Goal: Information Seeking & Learning: Learn about a topic

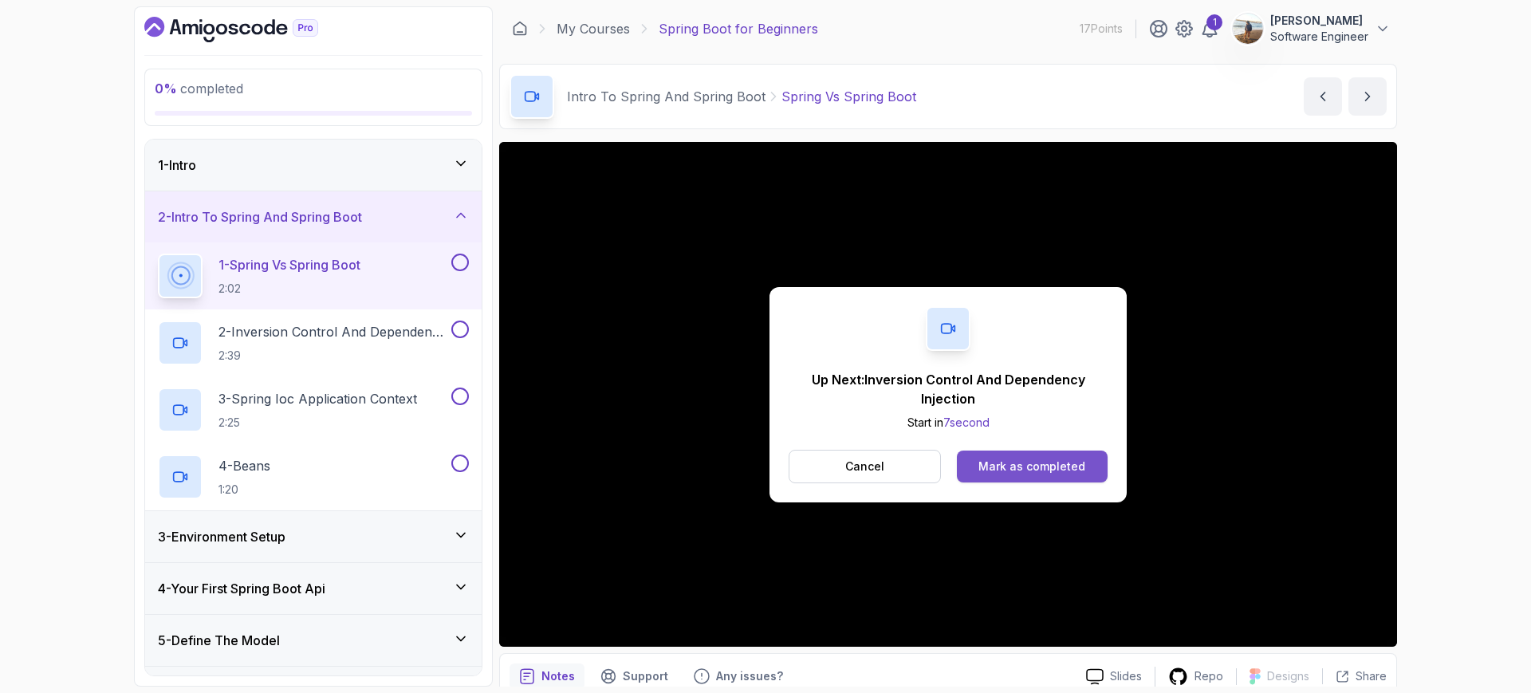
click at [1025, 466] on div "Mark as completed" at bounding box center [1031, 466] width 107 height 16
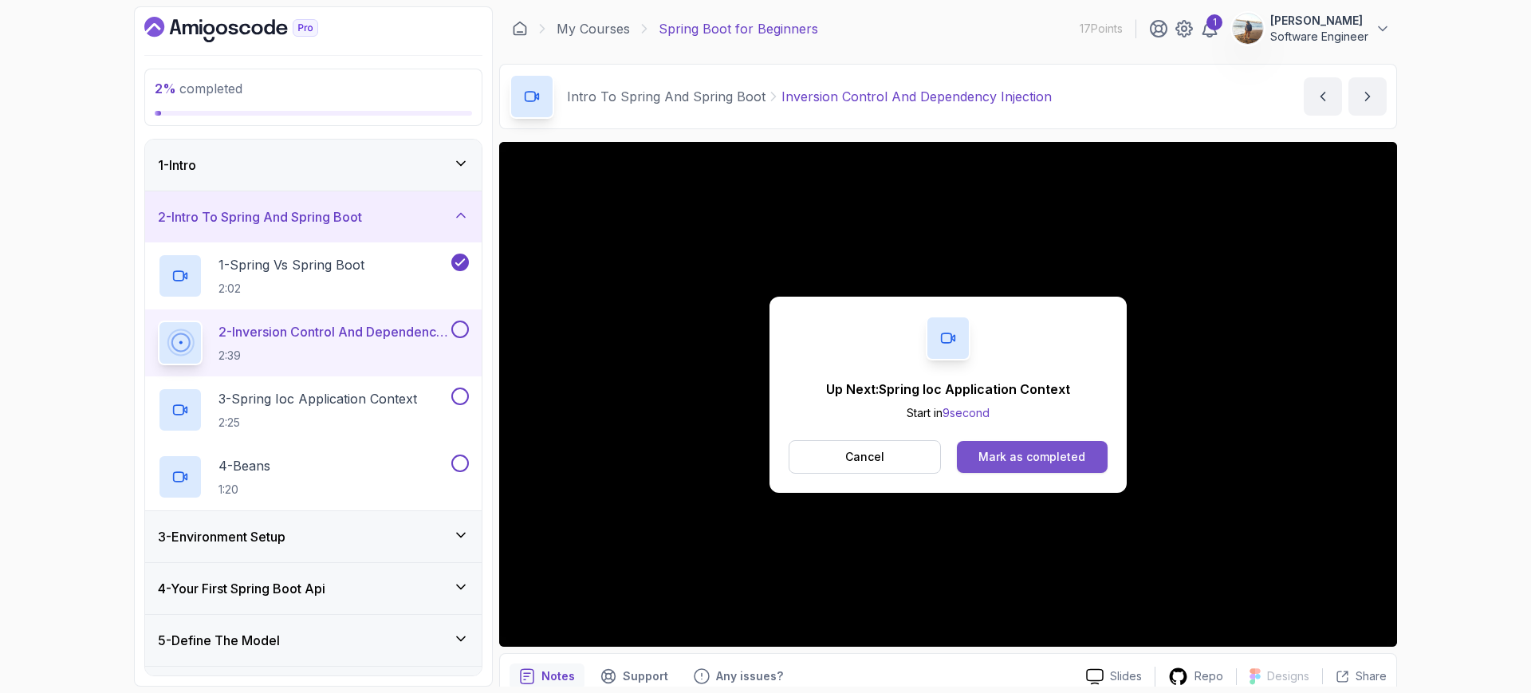
click at [1056, 455] on div "Mark as completed" at bounding box center [1031, 457] width 107 height 16
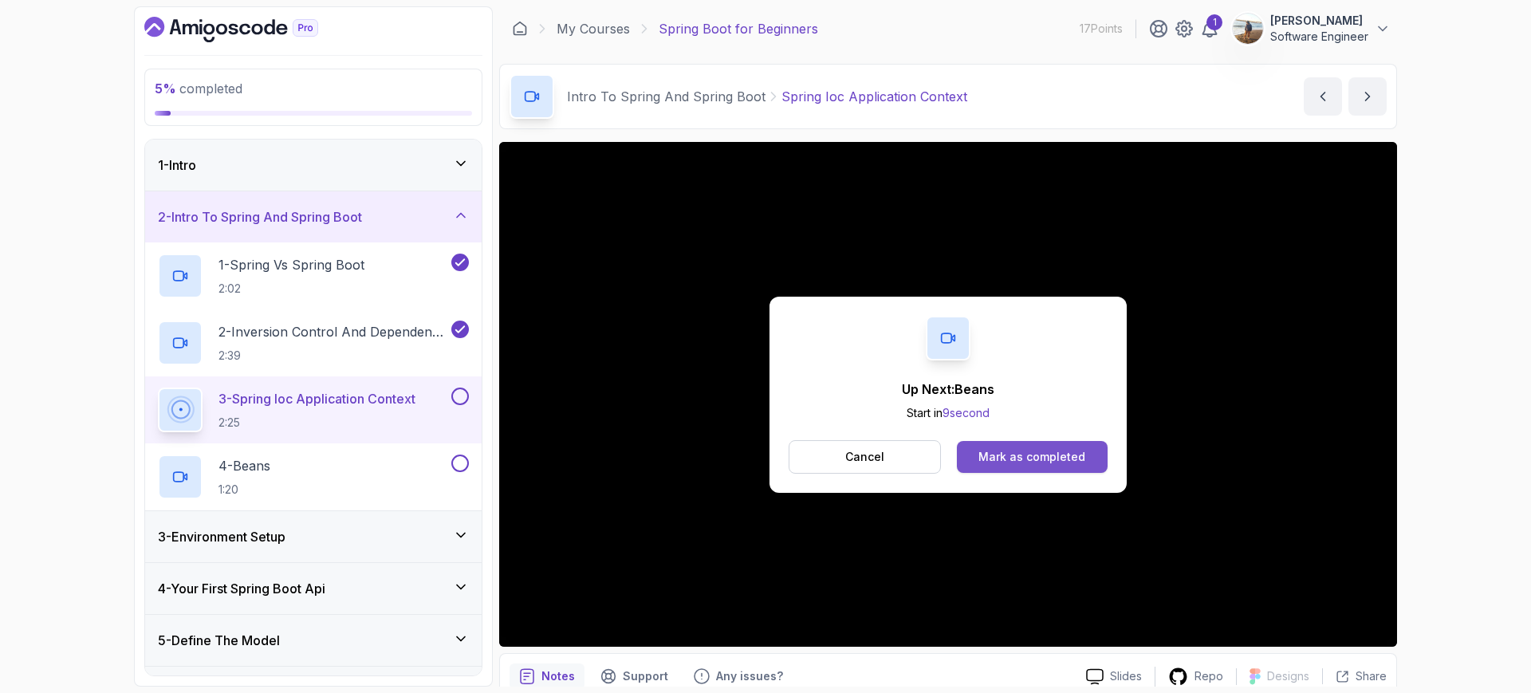
click at [998, 455] on div "Mark as completed" at bounding box center [1031, 457] width 107 height 16
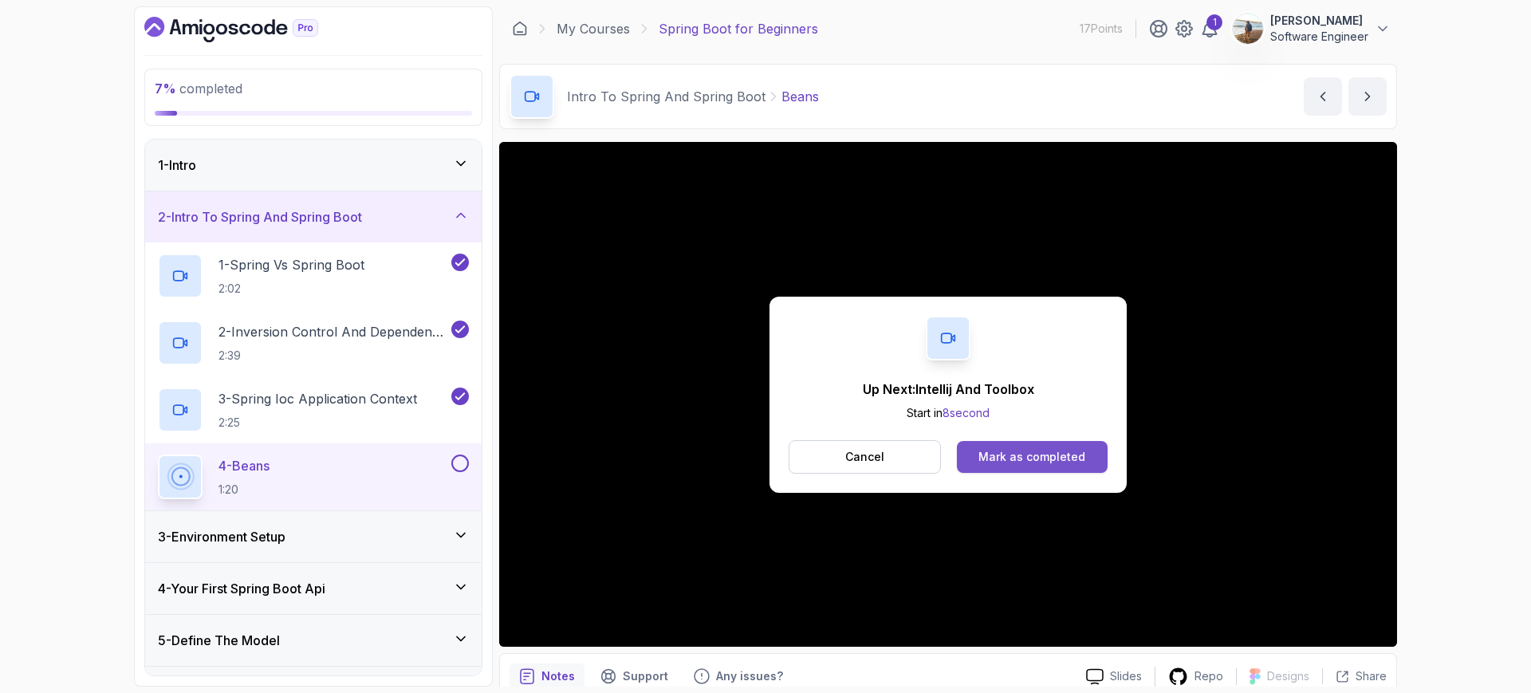
click at [1031, 469] on button "Mark as completed" at bounding box center [1032, 457] width 151 height 32
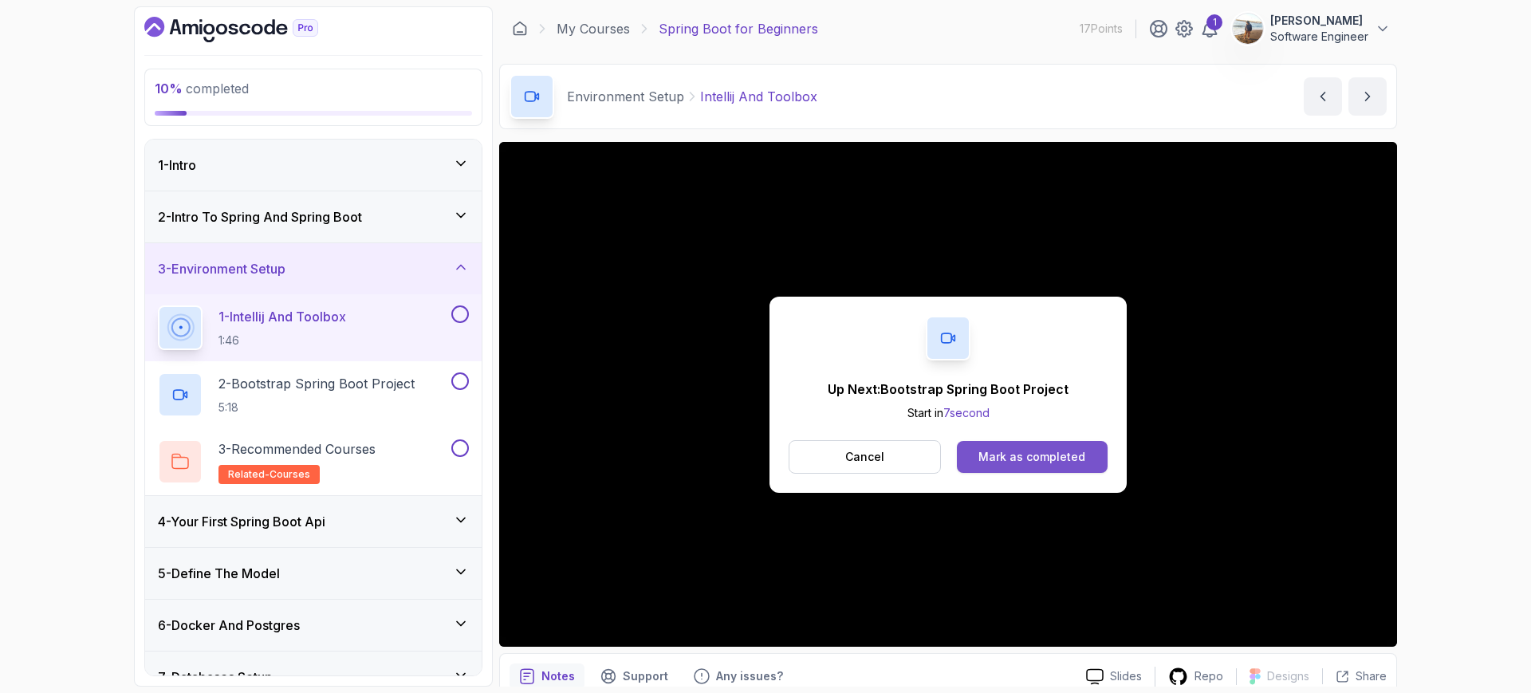
click at [1048, 443] on button "Mark as completed" at bounding box center [1032, 457] width 151 height 32
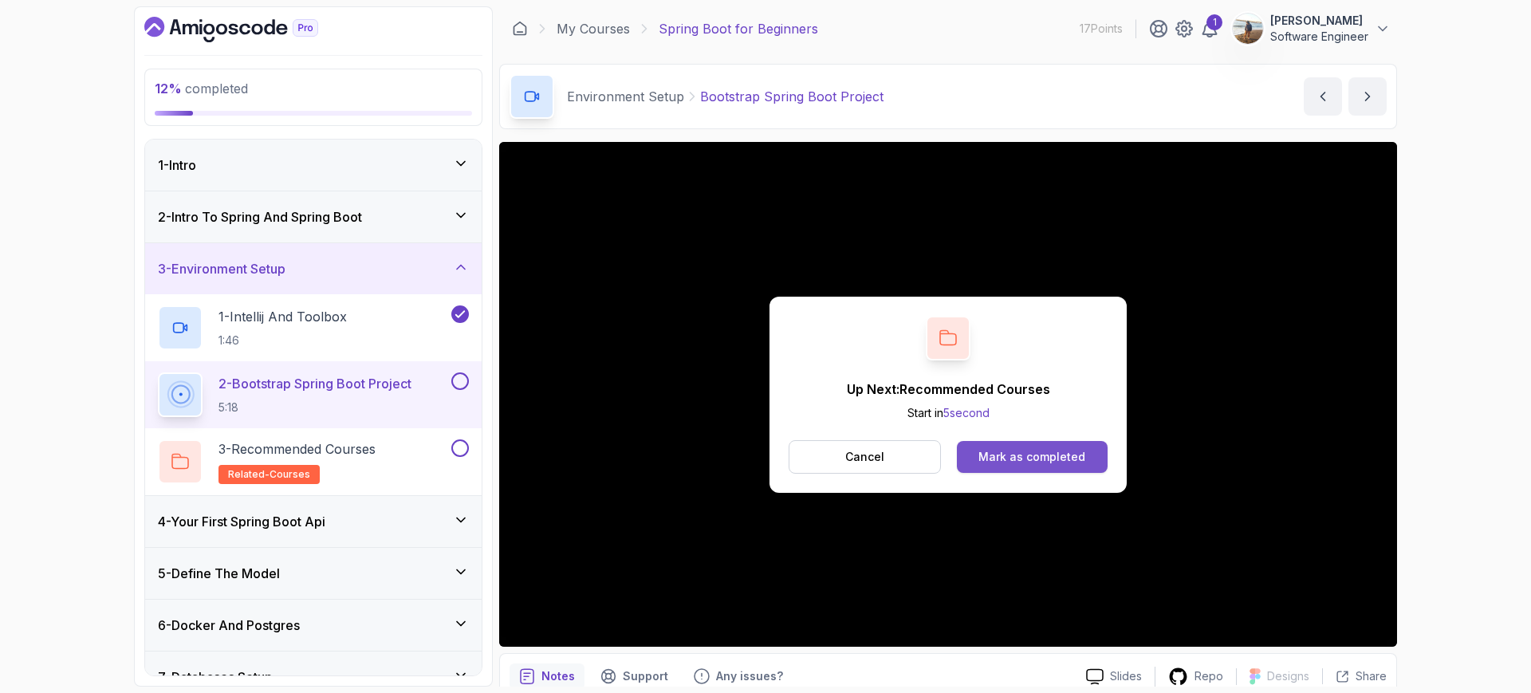
click at [1012, 462] on div "Mark as completed" at bounding box center [1031, 457] width 107 height 16
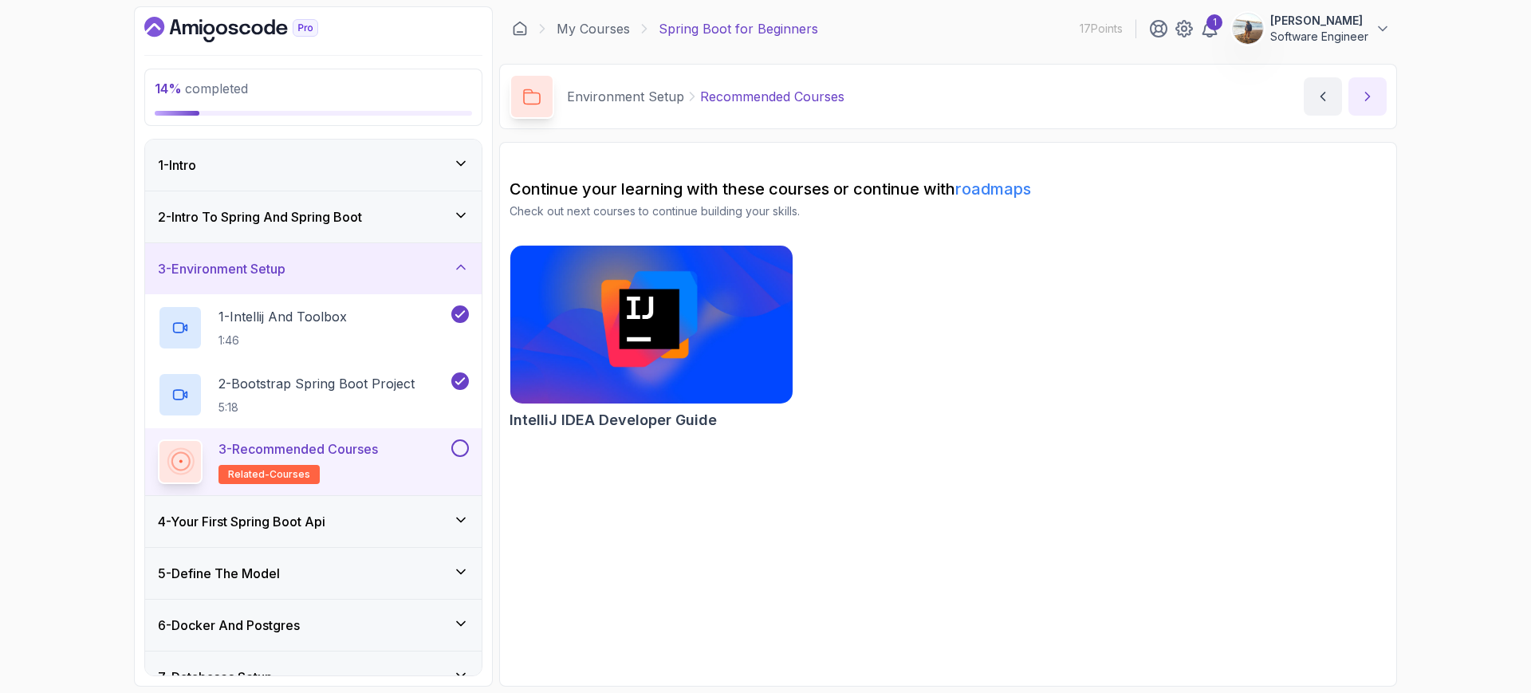
click at [1377, 107] on button "next content" at bounding box center [1367, 96] width 38 height 38
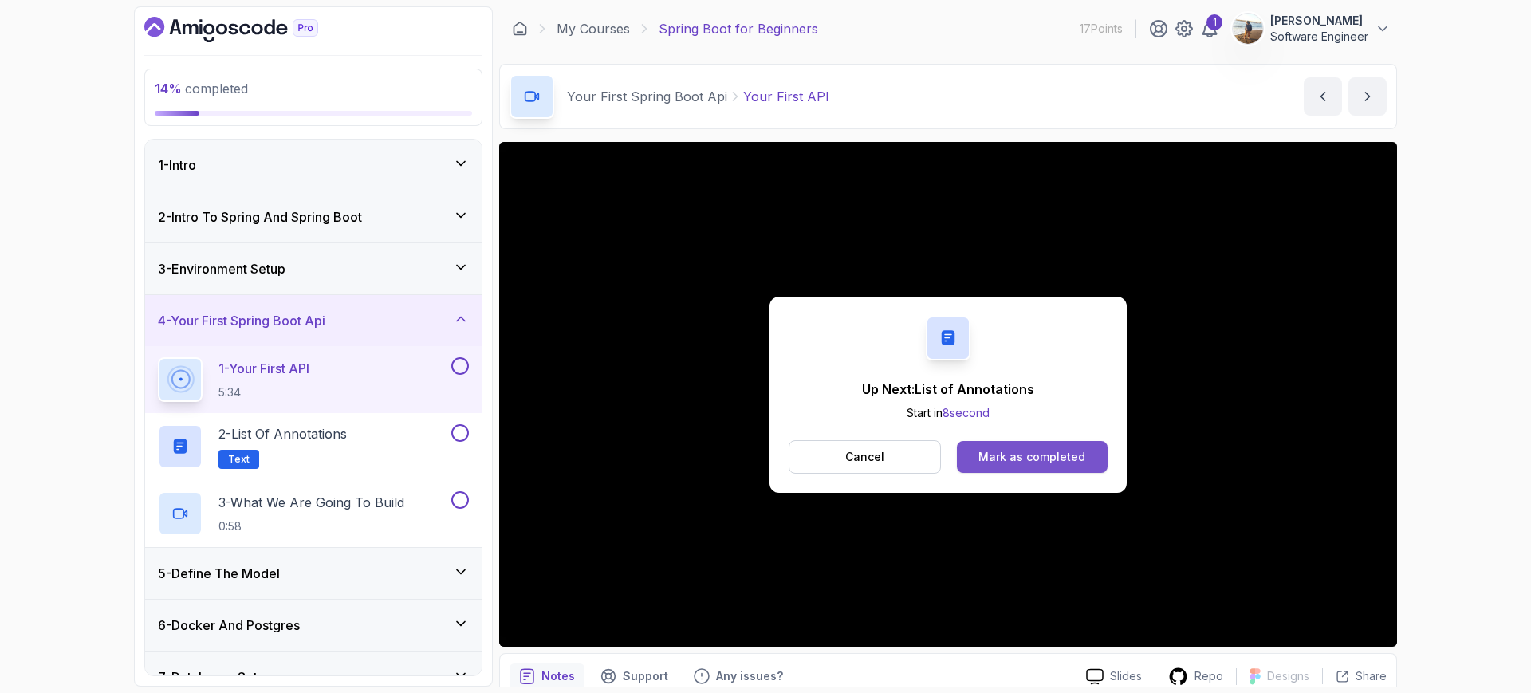
click at [1025, 460] on div "Mark as completed" at bounding box center [1031, 457] width 107 height 16
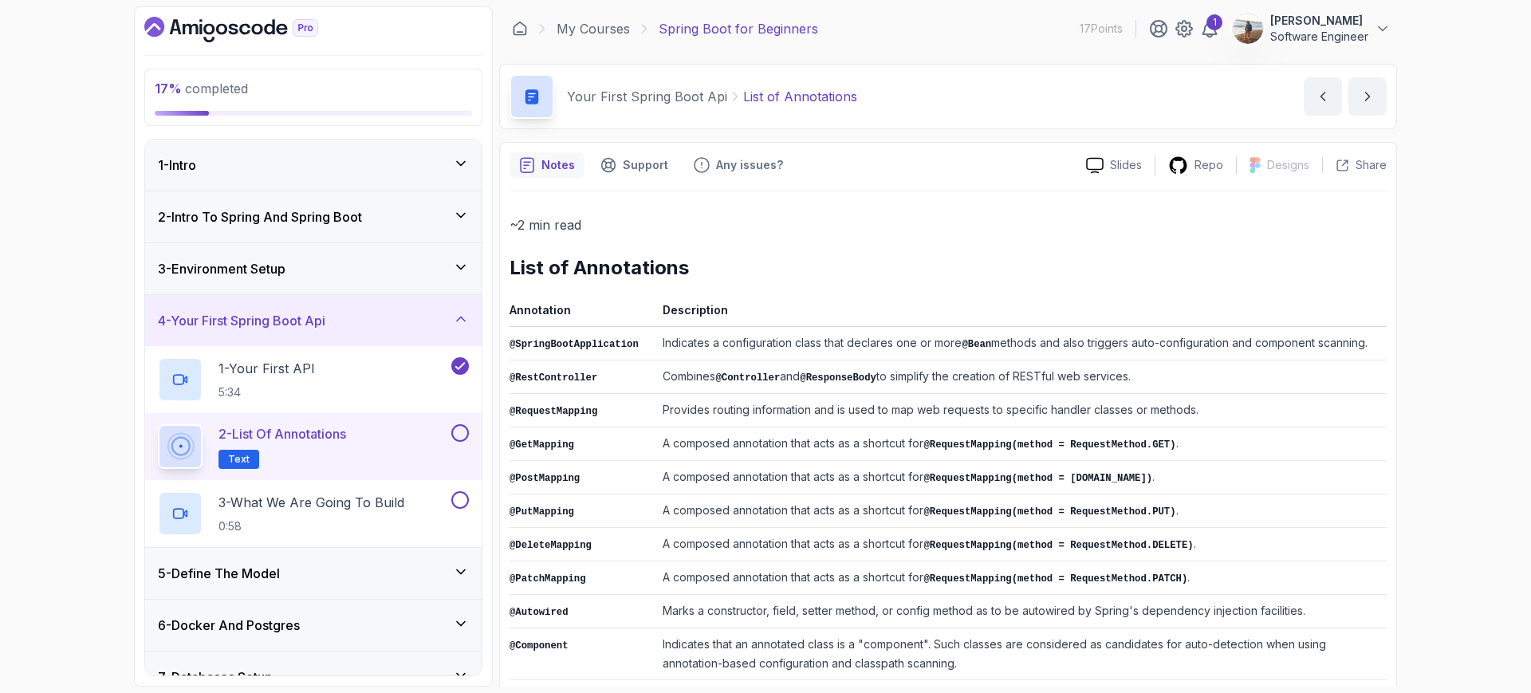
click at [1477, 454] on div "17 % completed 1 - Intro 2 - Intro To Spring And Spring Boot 3 - Environment Se…" at bounding box center [765, 346] width 1531 height 693
click at [1351, 95] on button "next content" at bounding box center [1367, 96] width 38 height 38
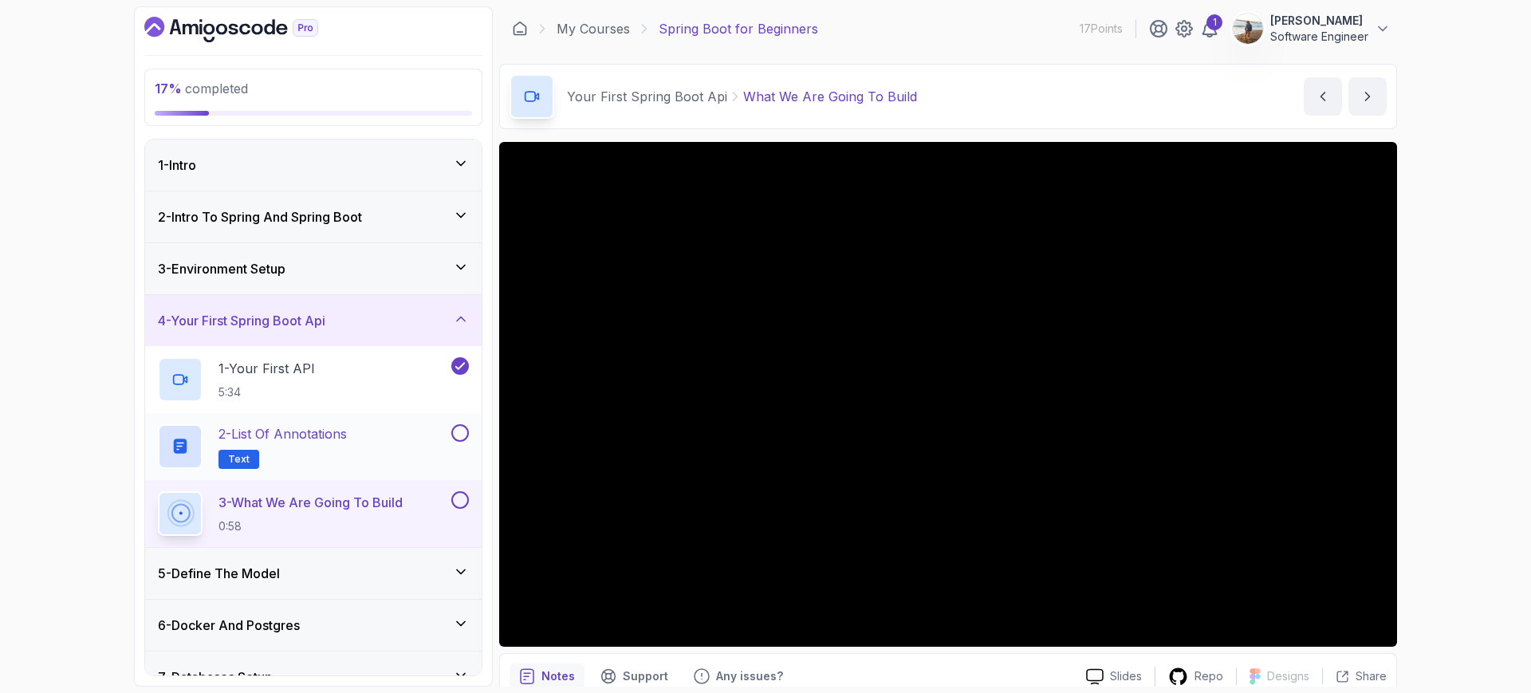
click at [465, 431] on button at bounding box center [460, 433] width 18 height 18
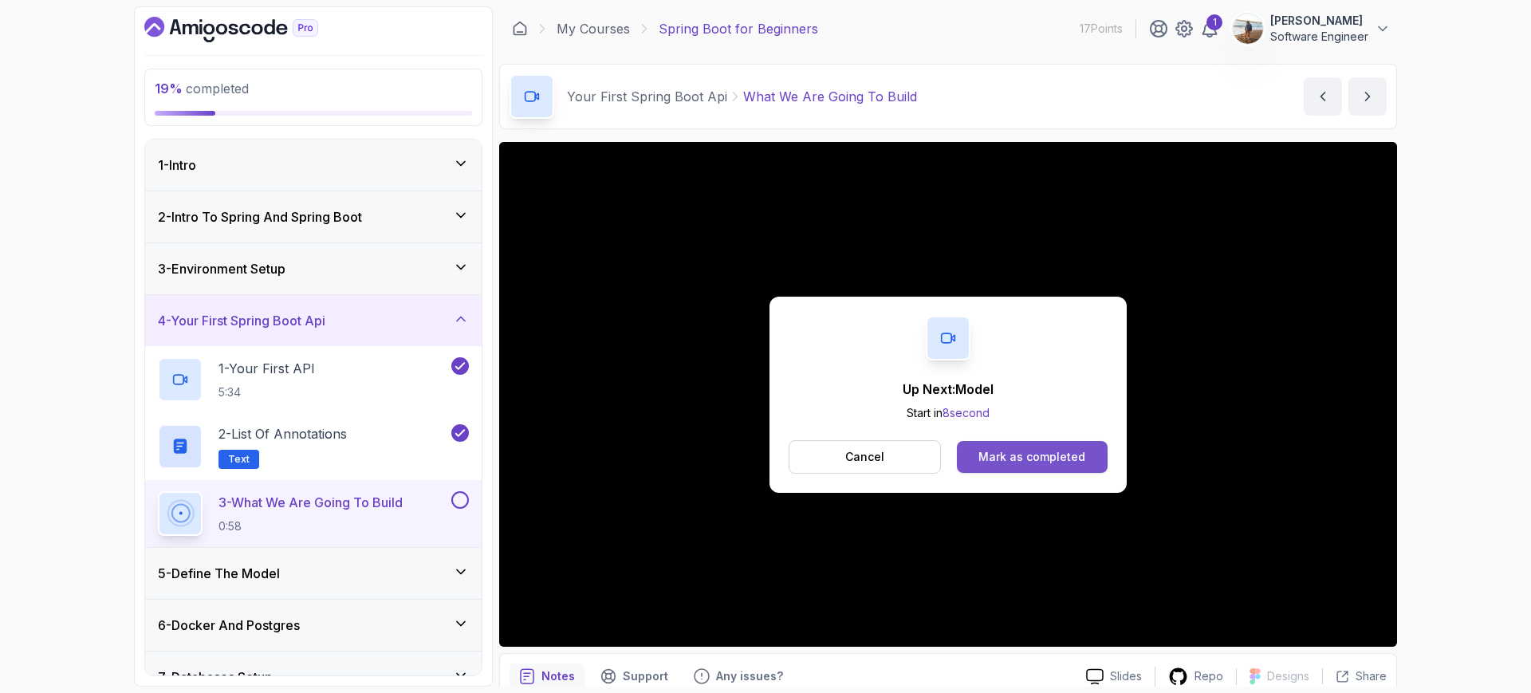
click at [1021, 449] on div "Mark as completed" at bounding box center [1031, 457] width 107 height 16
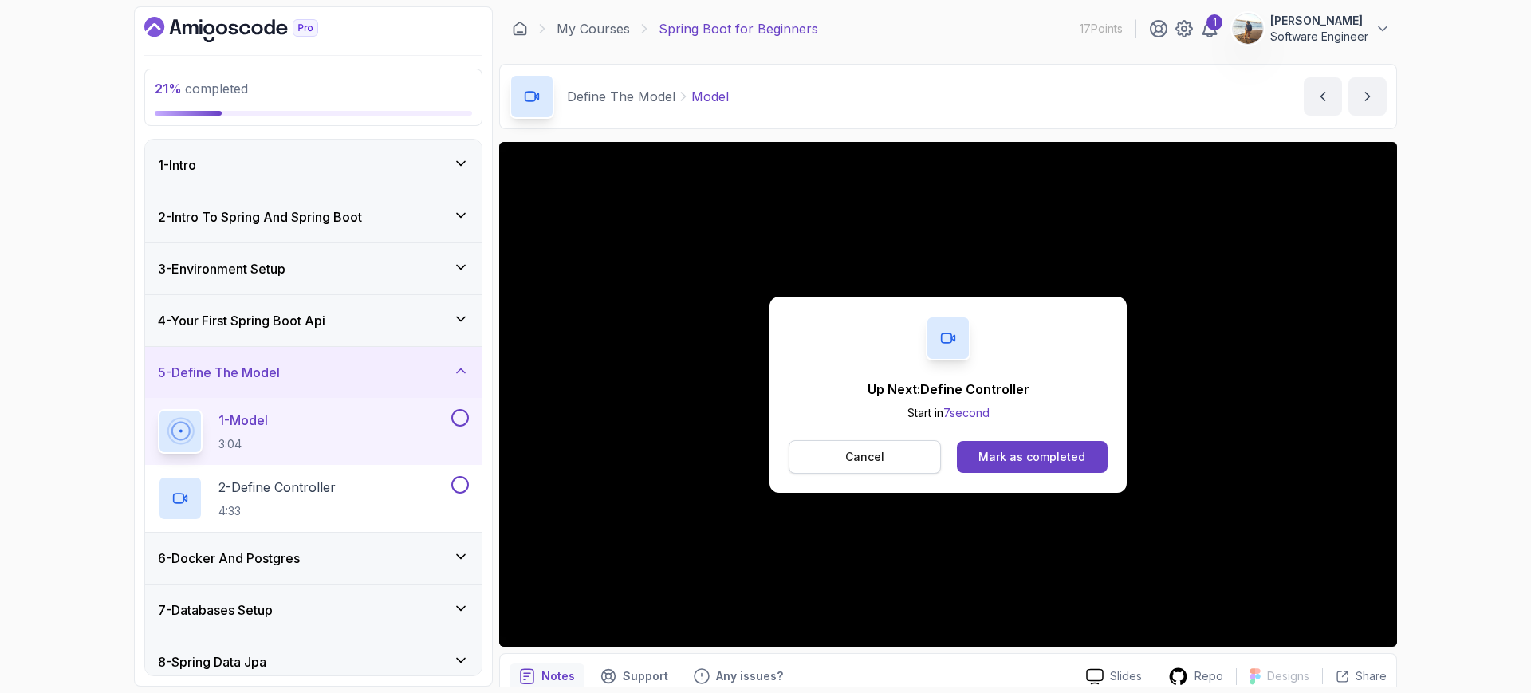
click at [885, 447] on button "Cancel" at bounding box center [865, 456] width 152 height 33
click at [1017, 451] on div "Mark as completed" at bounding box center [1031, 457] width 107 height 16
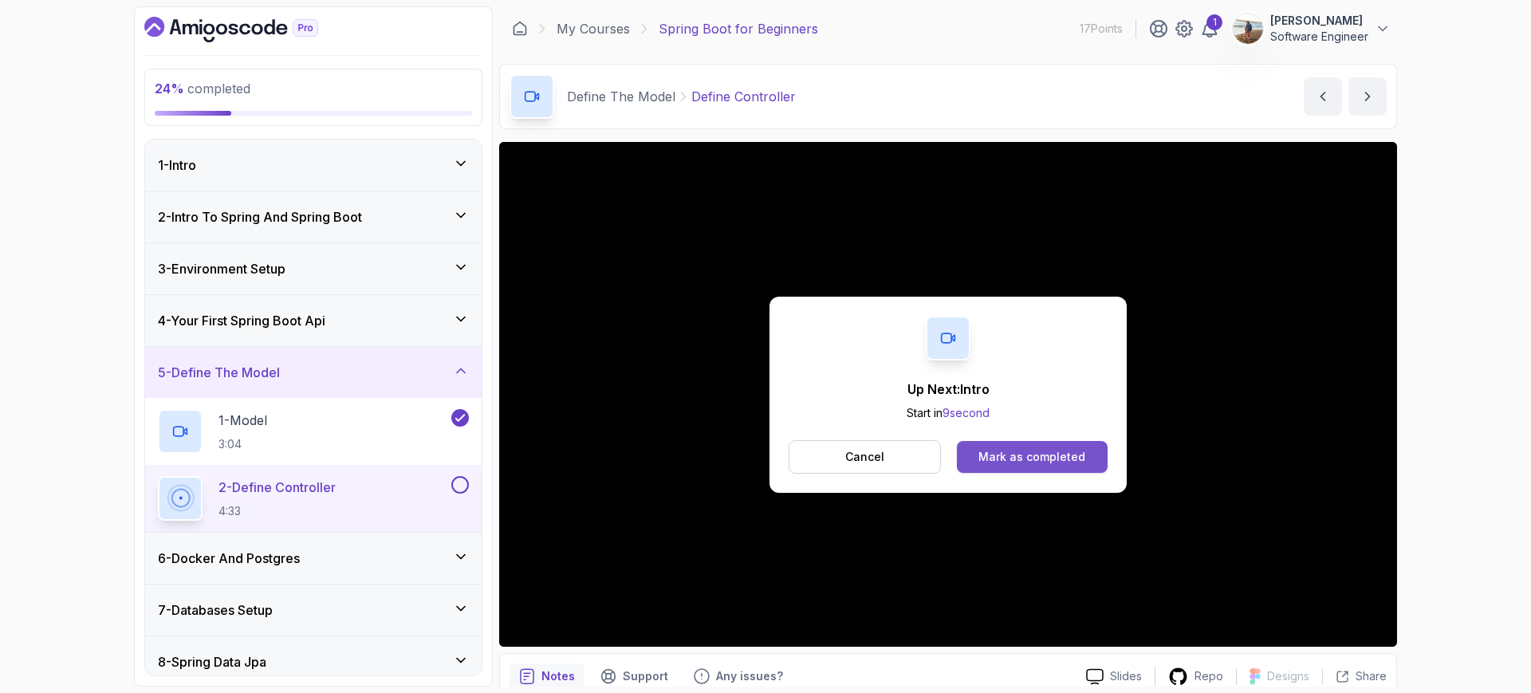
click at [1007, 466] on button "Mark as completed" at bounding box center [1032, 457] width 151 height 32
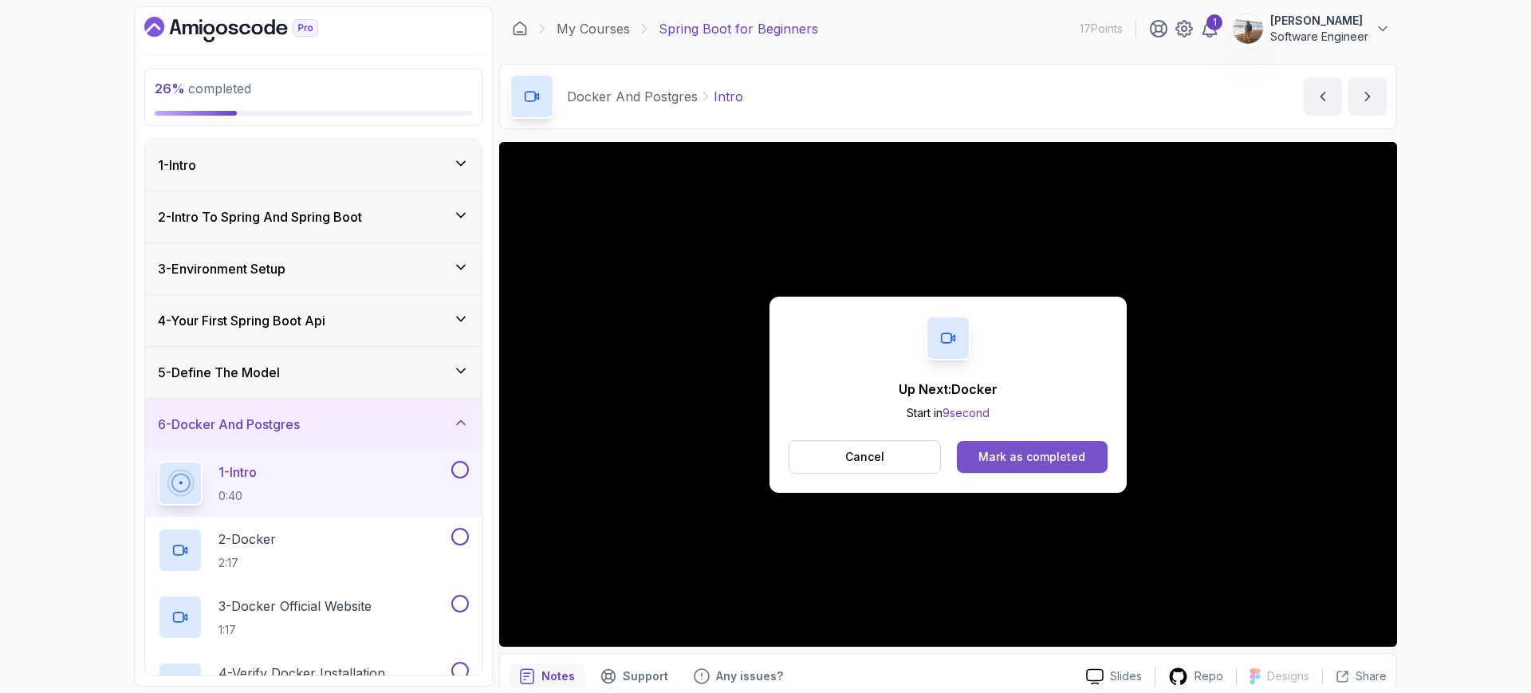
click at [1018, 465] on button "Mark as completed" at bounding box center [1032, 457] width 151 height 32
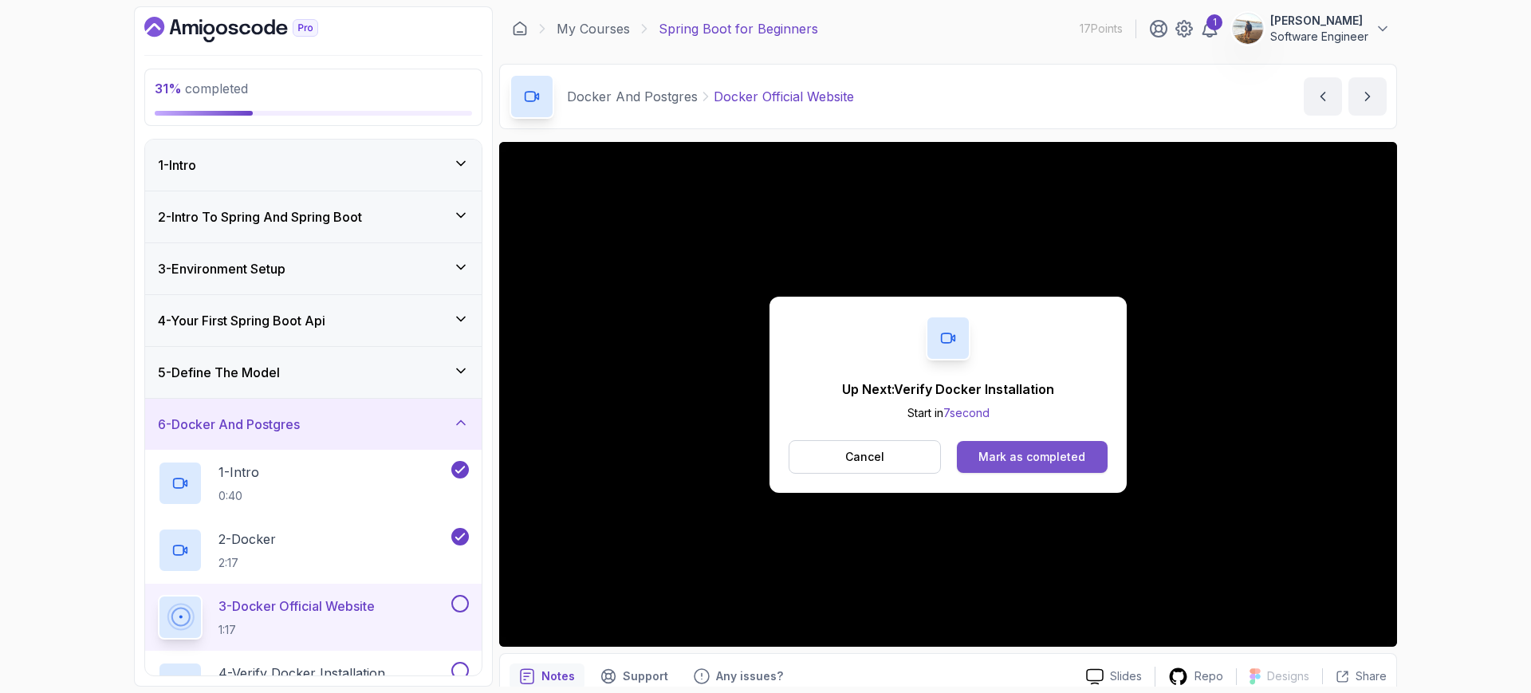
click at [1019, 449] on div "Mark as completed" at bounding box center [1031, 457] width 107 height 16
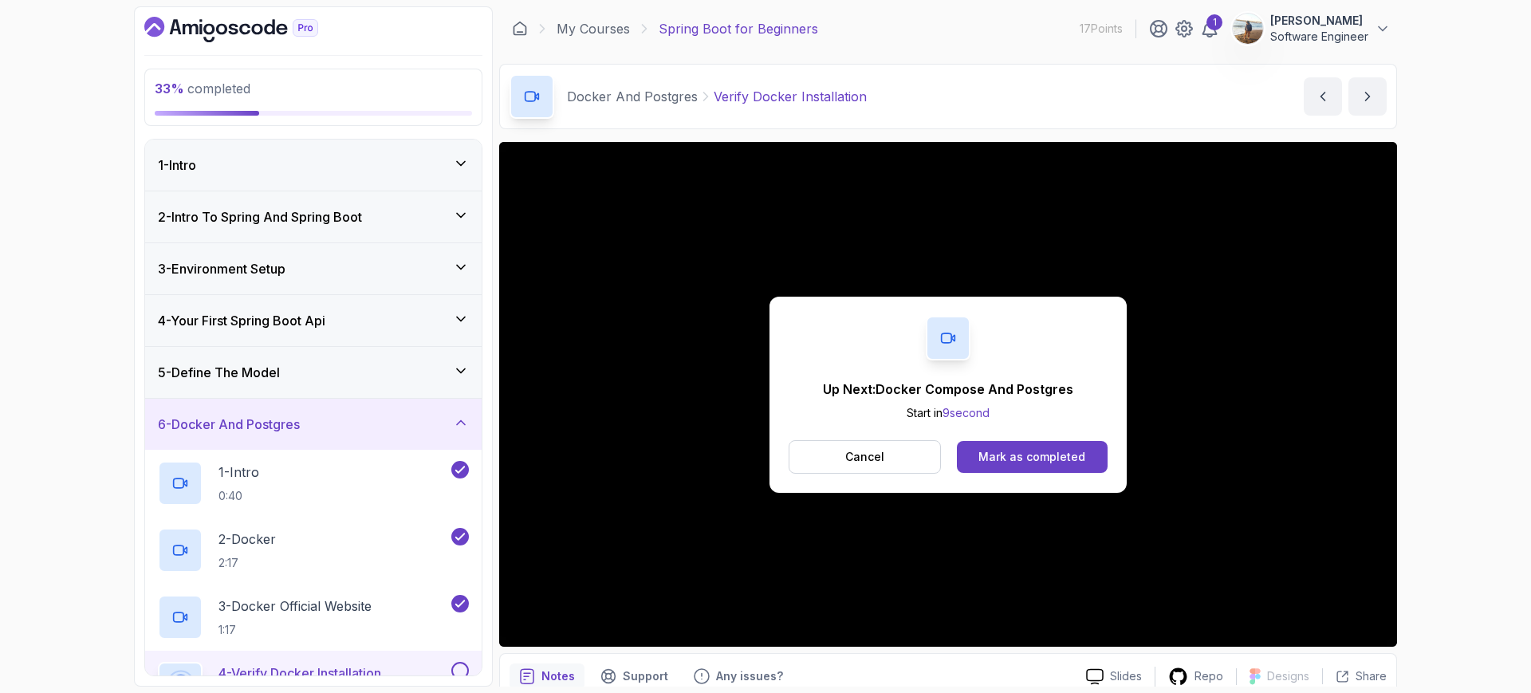
click at [115, 427] on div "33 % completed 1 - Intro 2 - Intro To Spring And Spring Boot 3 - Environment Se…" at bounding box center [765, 346] width 1531 height 693
click at [970, 455] on button "Mark as completed" at bounding box center [1032, 457] width 151 height 32
click at [1045, 454] on div "Mark as completed" at bounding box center [1031, 457] width 107 height 16
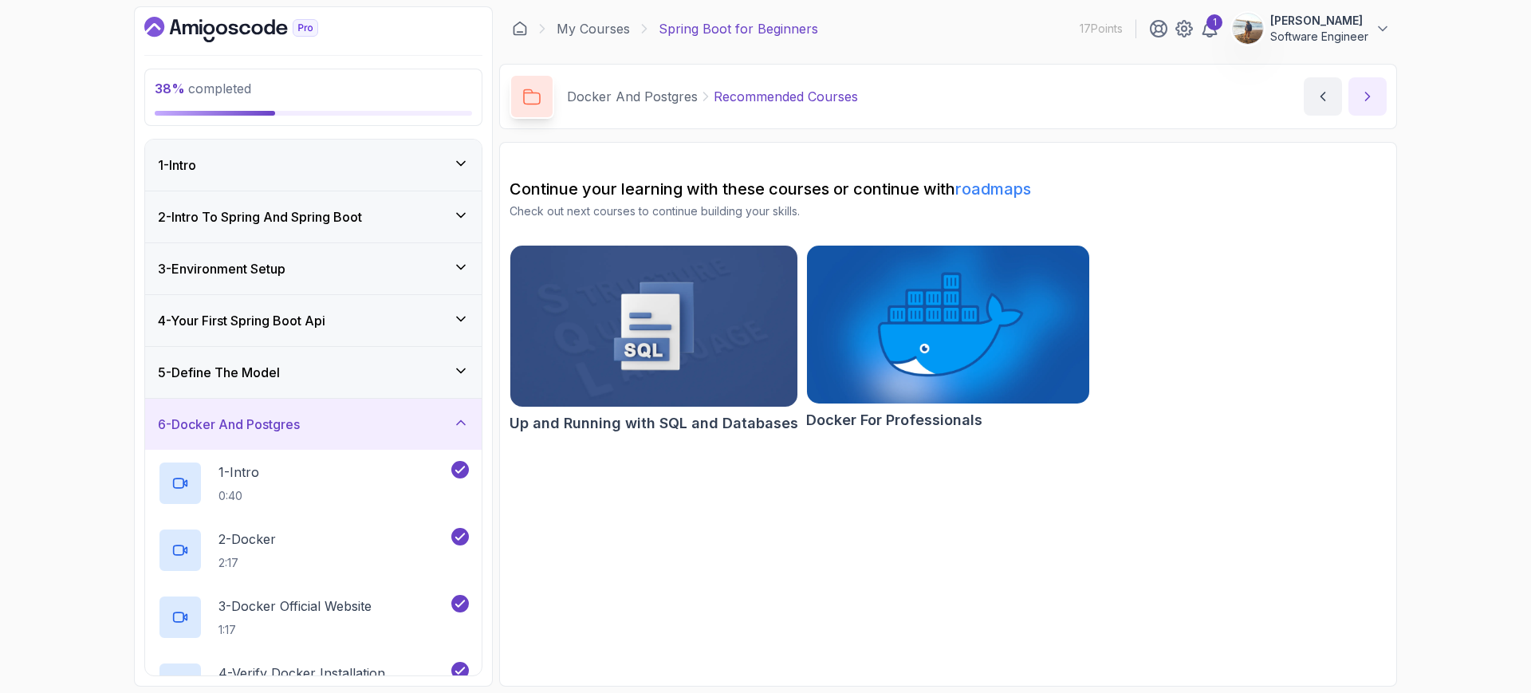
click at [1366, 92] on icon "next content" at bounding box center [1368, 96] width 4 height 8
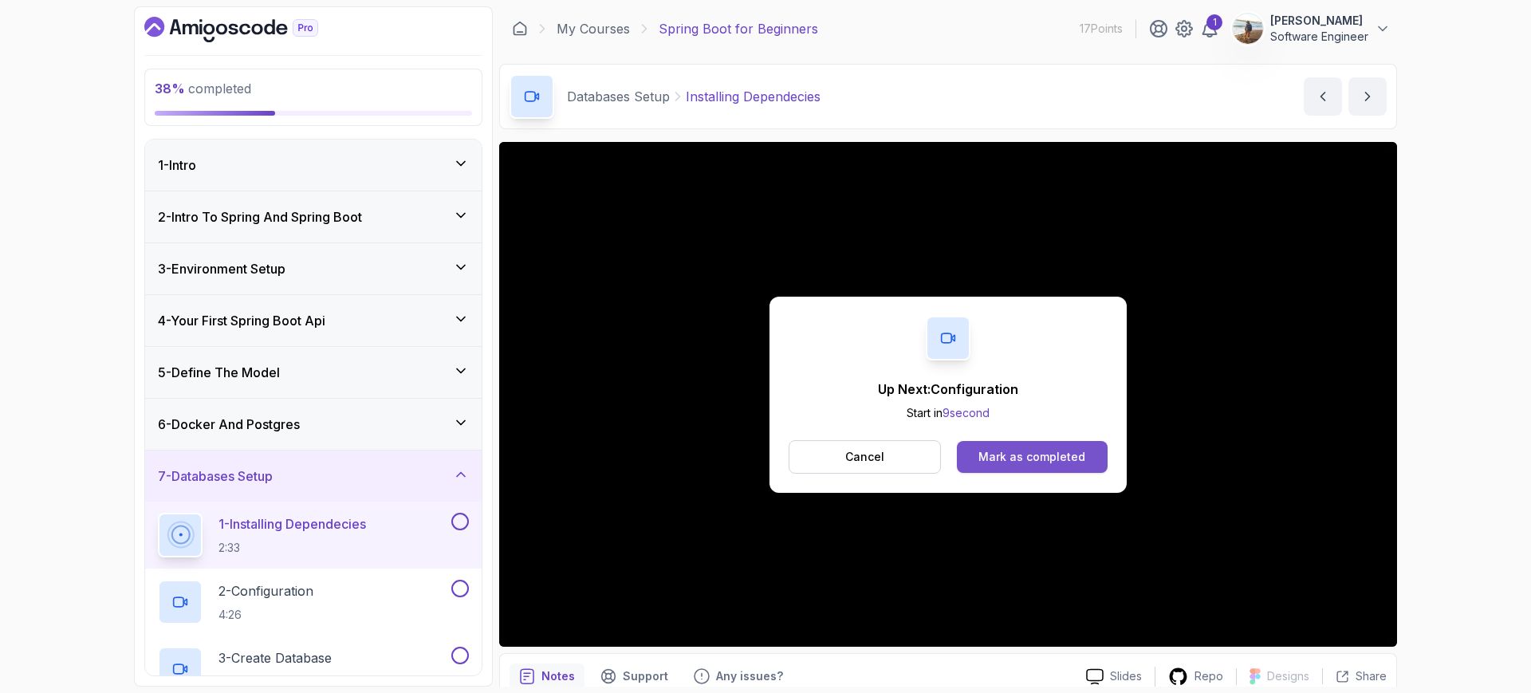
click at [993, 449] on div "Mark as completed" at bounding box center [1031, 457] width 107 height 16
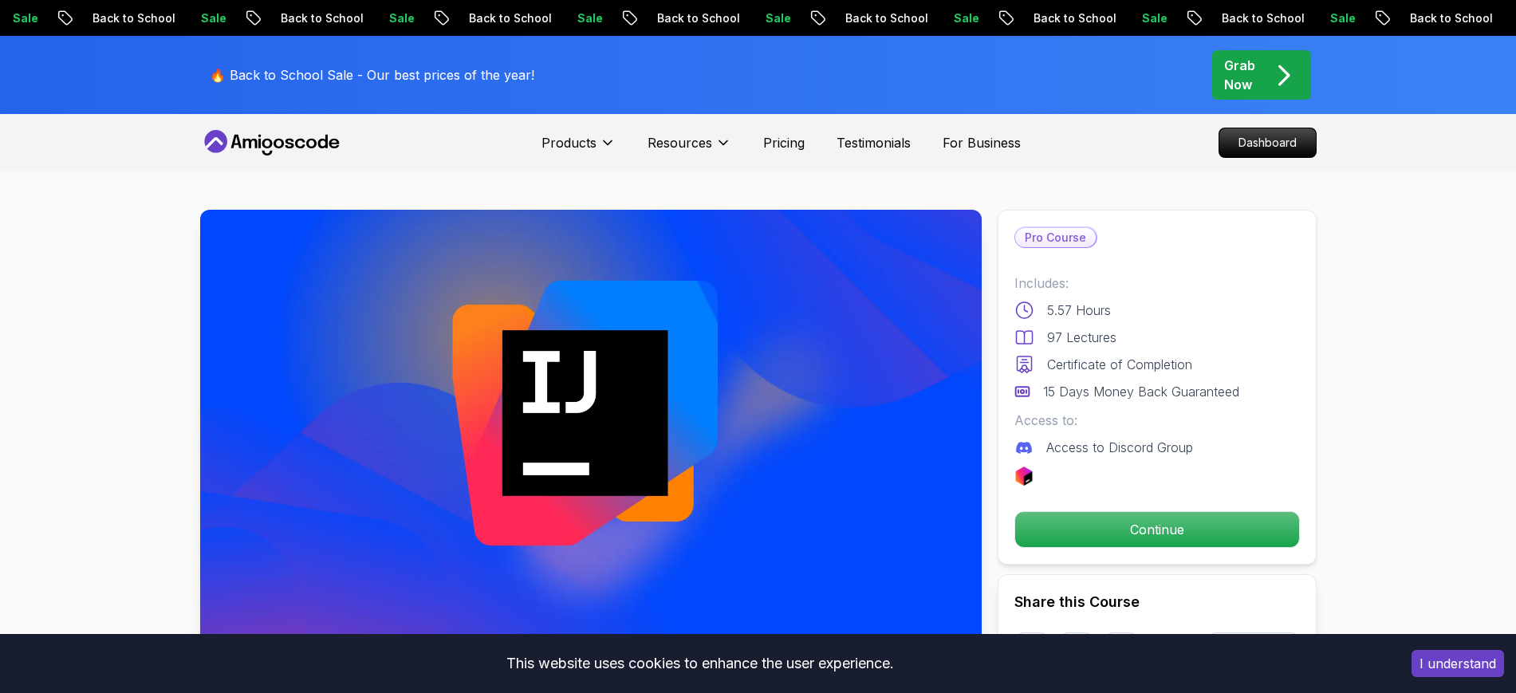
click at [1420, 666] on button "I understand" at bounding box center [1457, 663] width 92 height 27
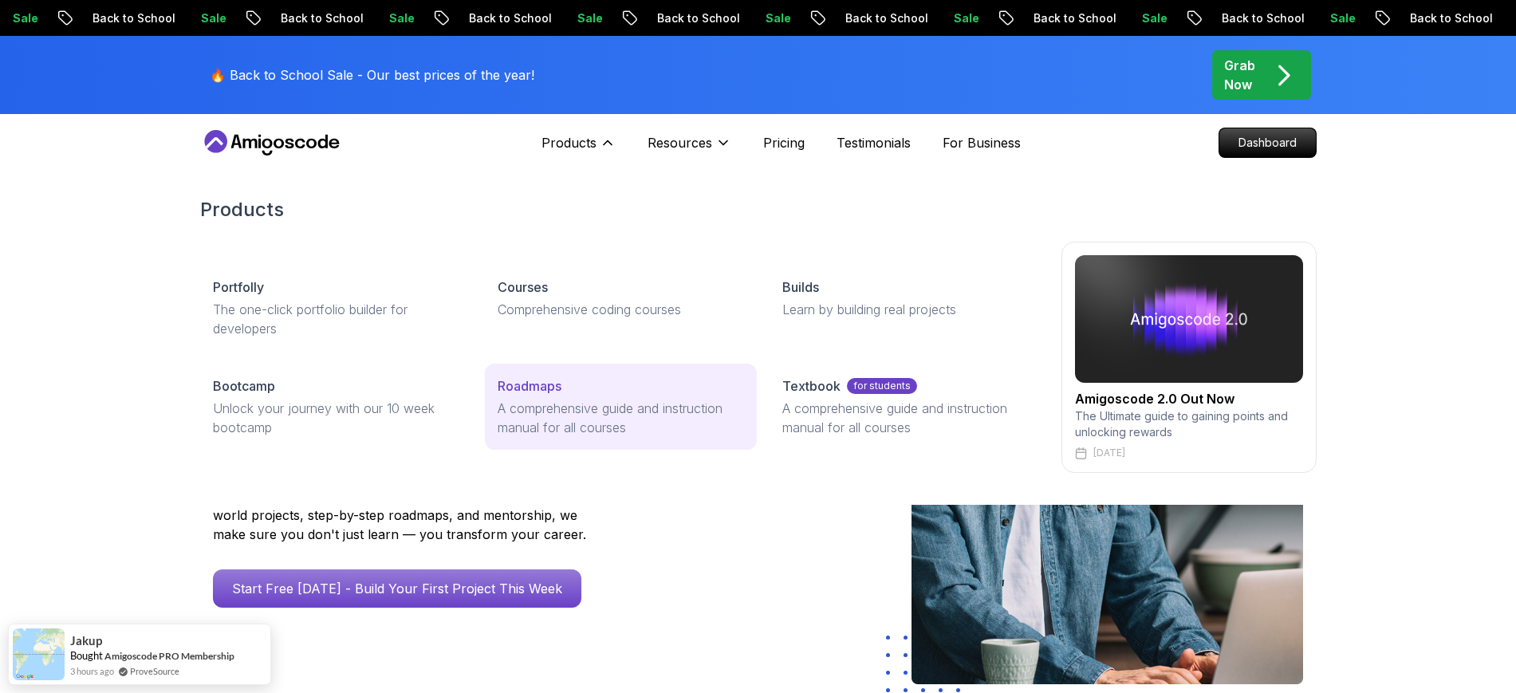
click at [537, 411] on p "A comprehensive guide and instruction manual for all courses" at bounding box center [621, 418] width 246 height 38
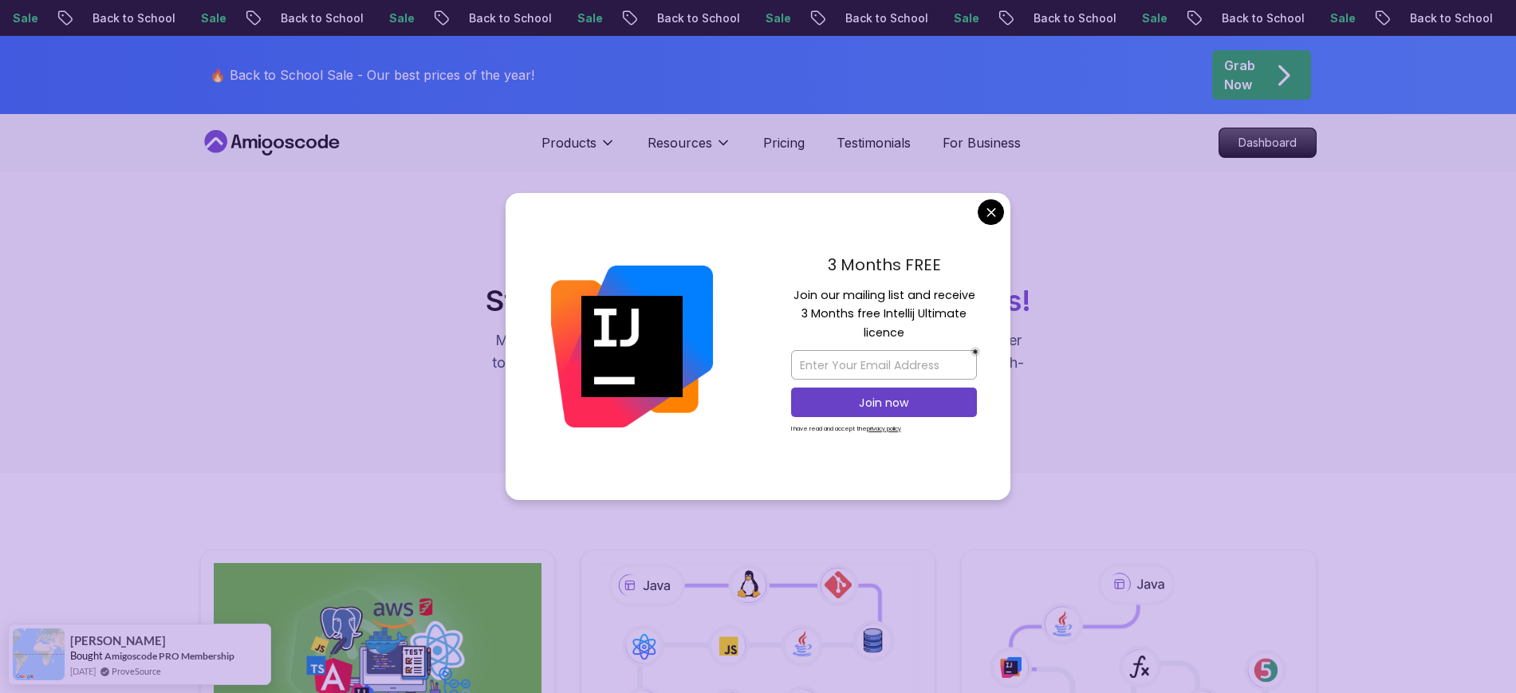
click at [981, 222] on div "3 Months FREE Join our mailing list and receive 3 Months free Intellij Ultimate…" at bounding box center [883, 347] width 253 height 308
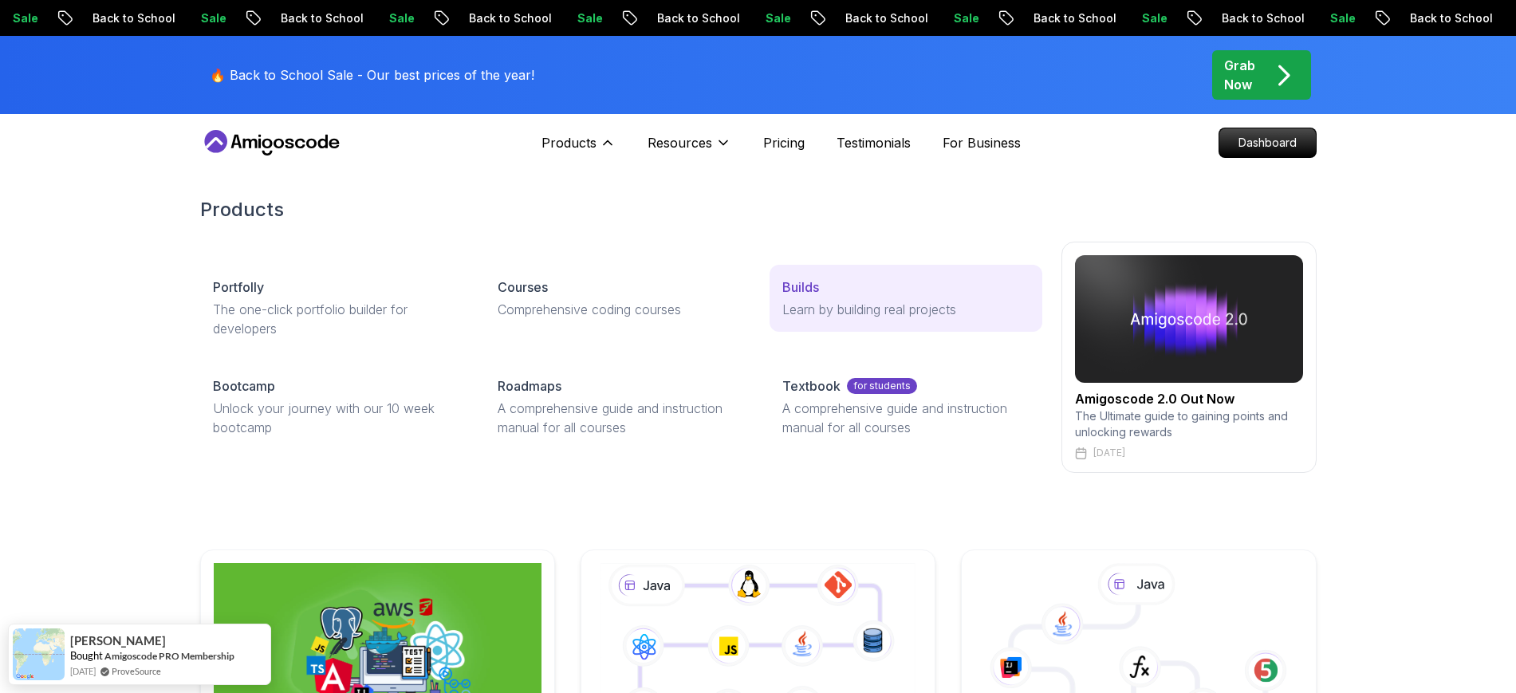
click at [824, 312] on p "Learn by building real projects" at bounding box center [905, 309] width 246 height 19
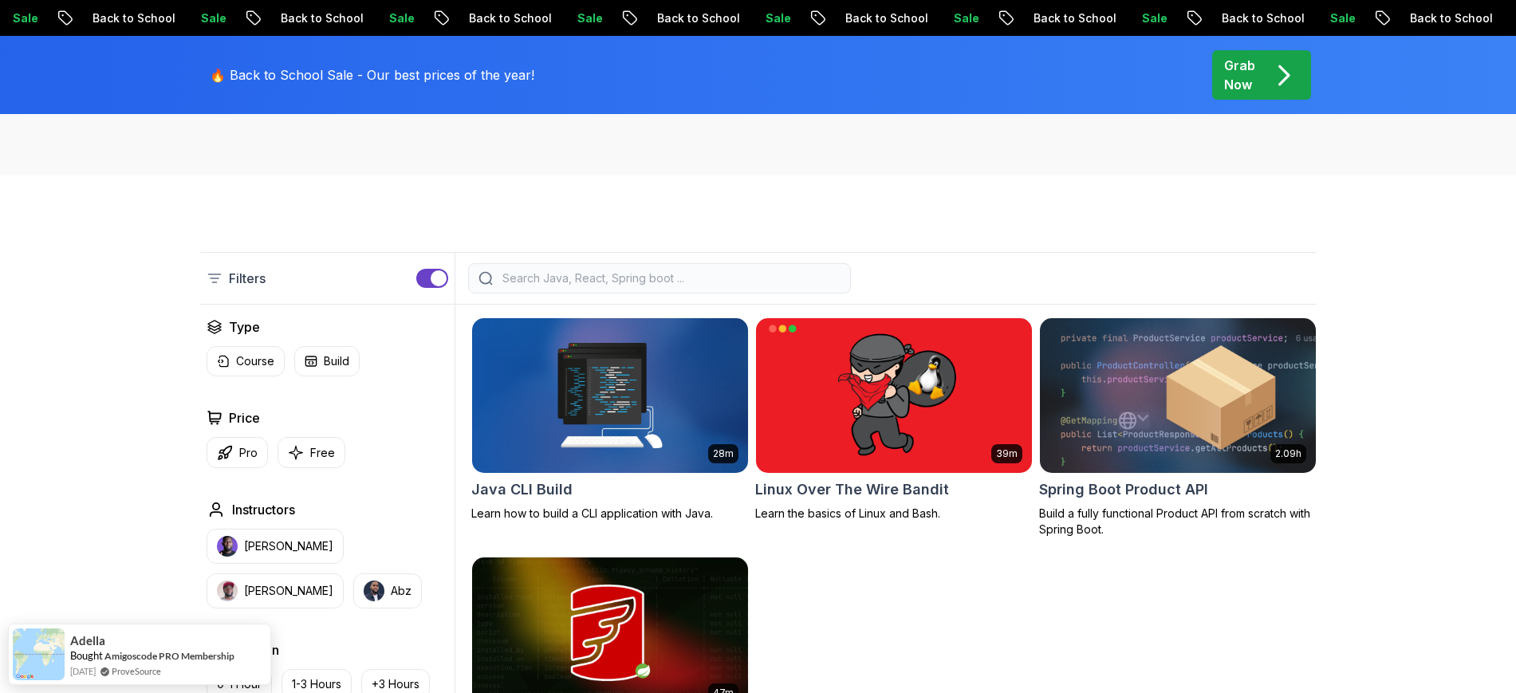
scroll to position [319, 0]
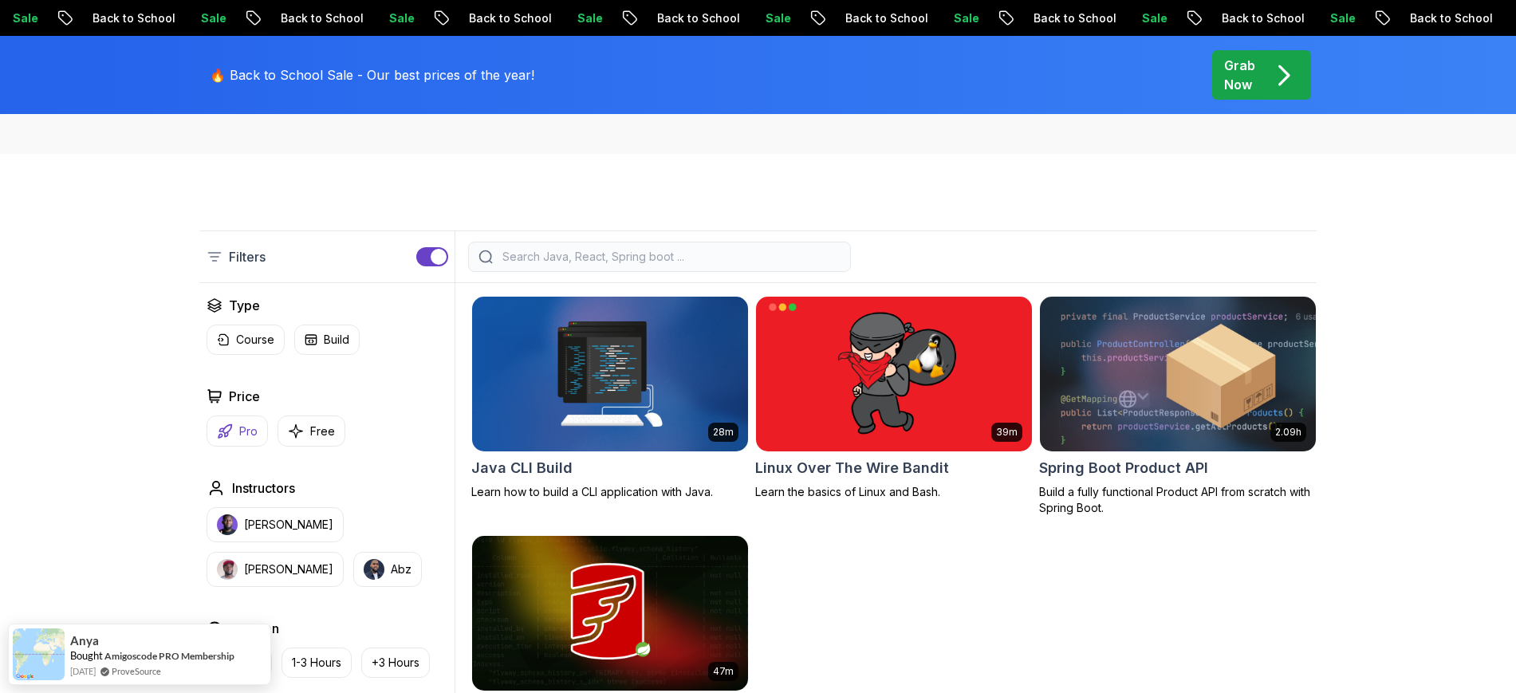
click at [249, 435] on p "Pro" at bounding box center [248, 431] width 18 height 16
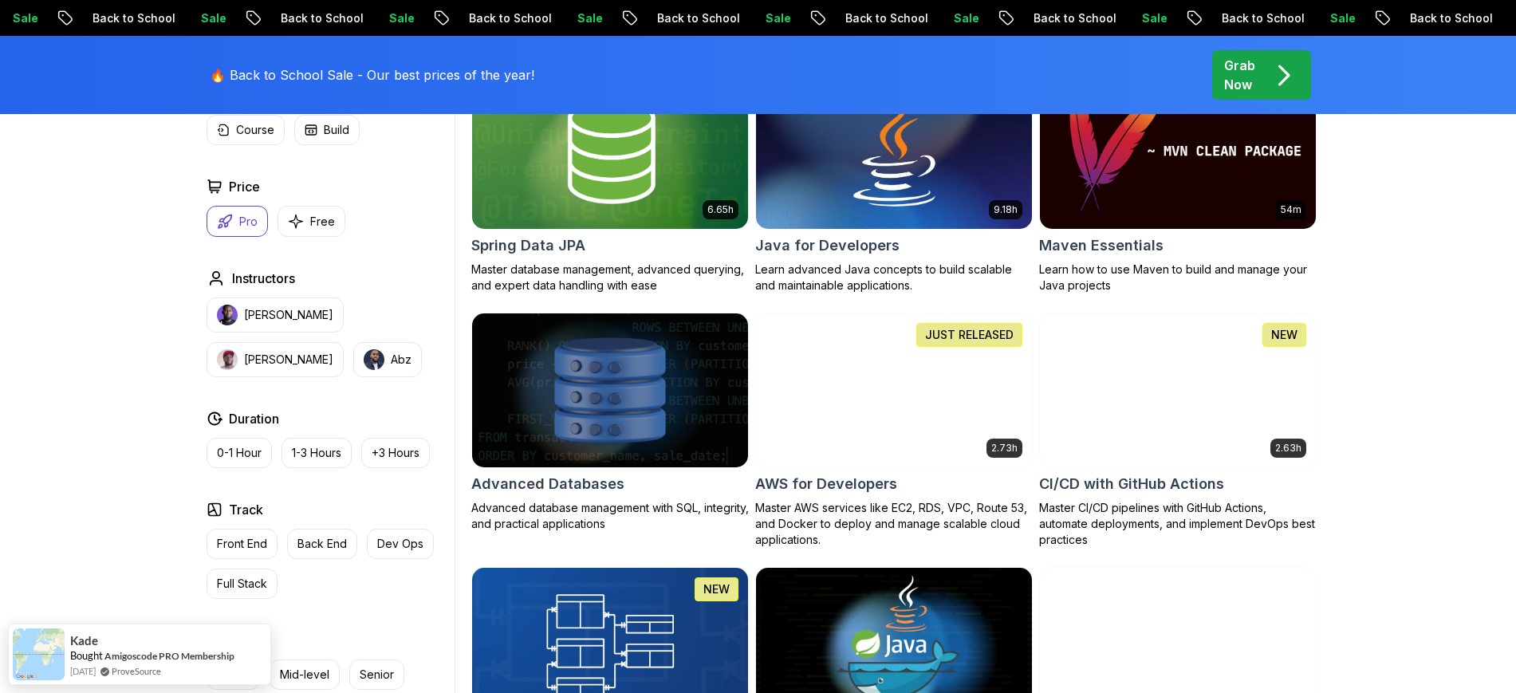
scroll to position [797, 0]
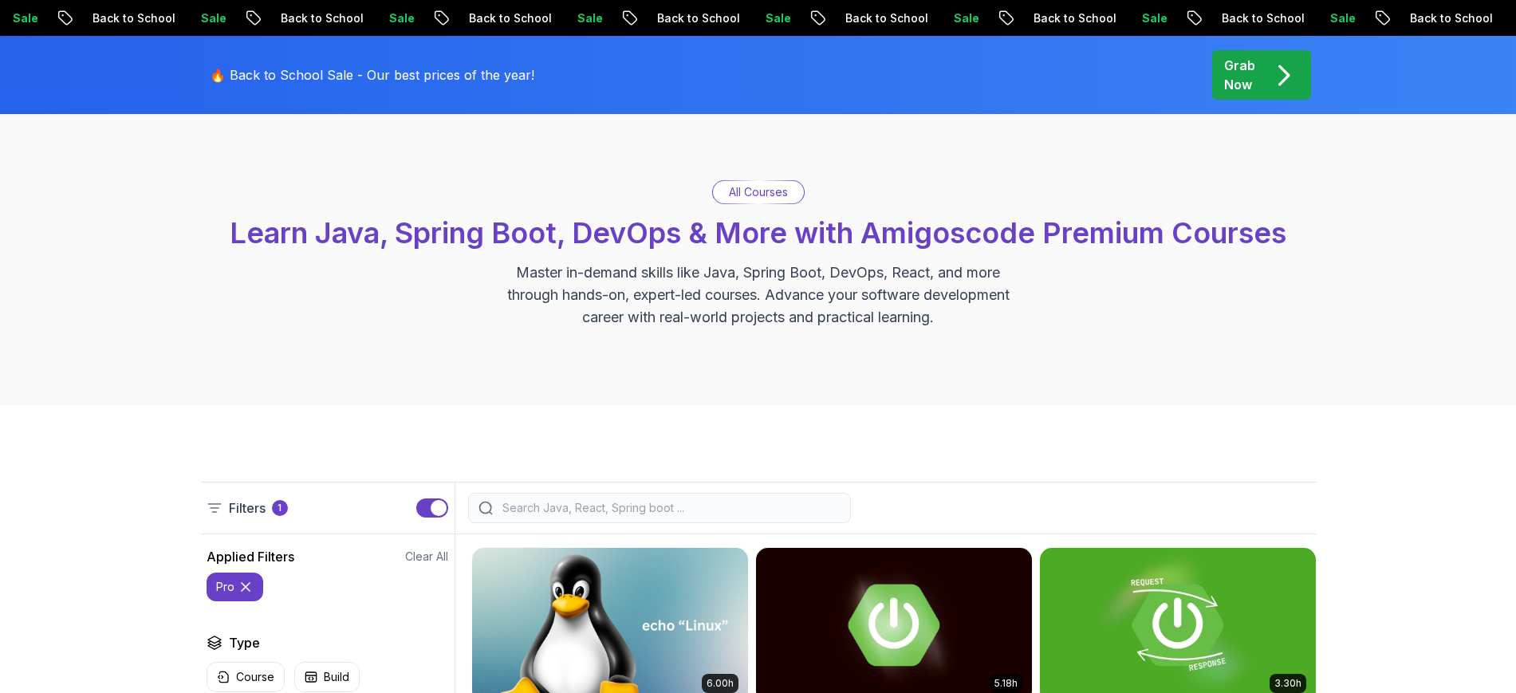
scroll to position [0, 0]
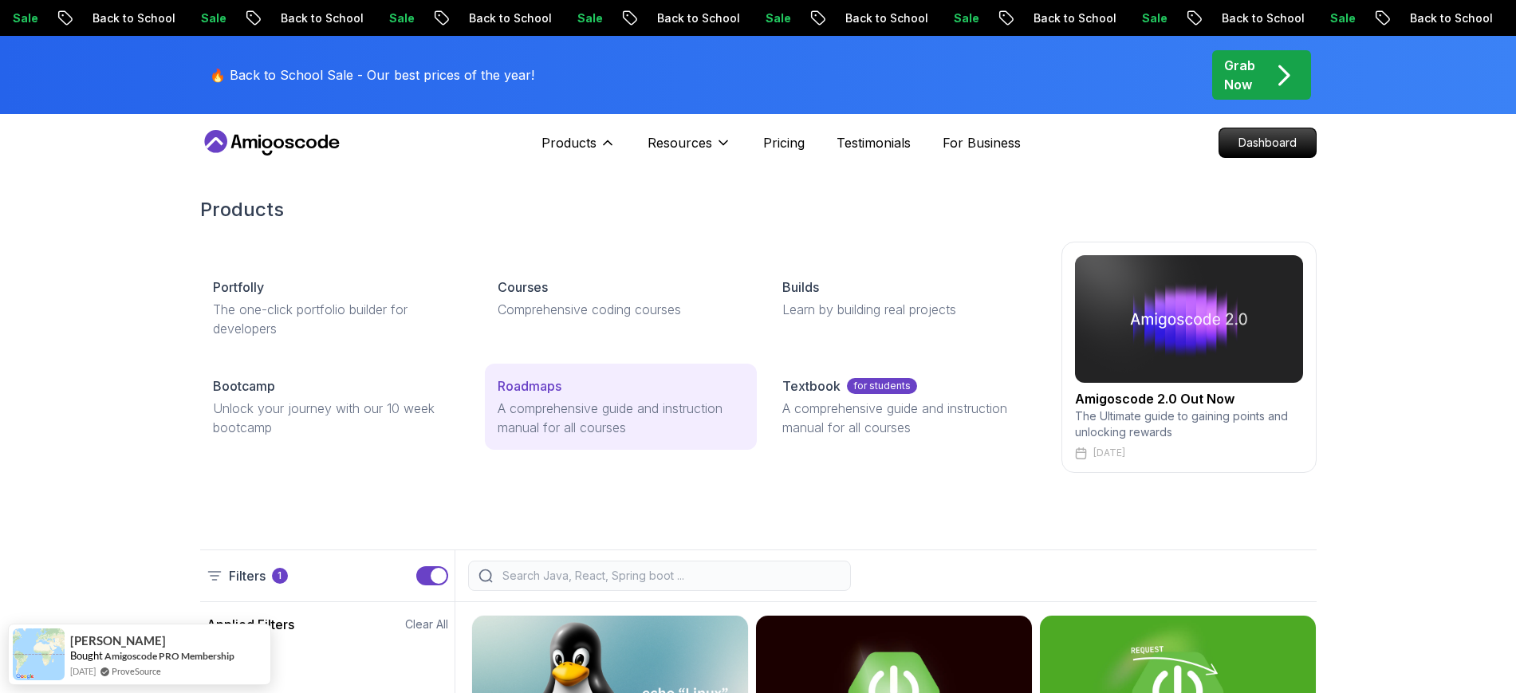
click at [538, 380] on p "Roadmaps" at bounding box center [530, 385] width 64 height 19
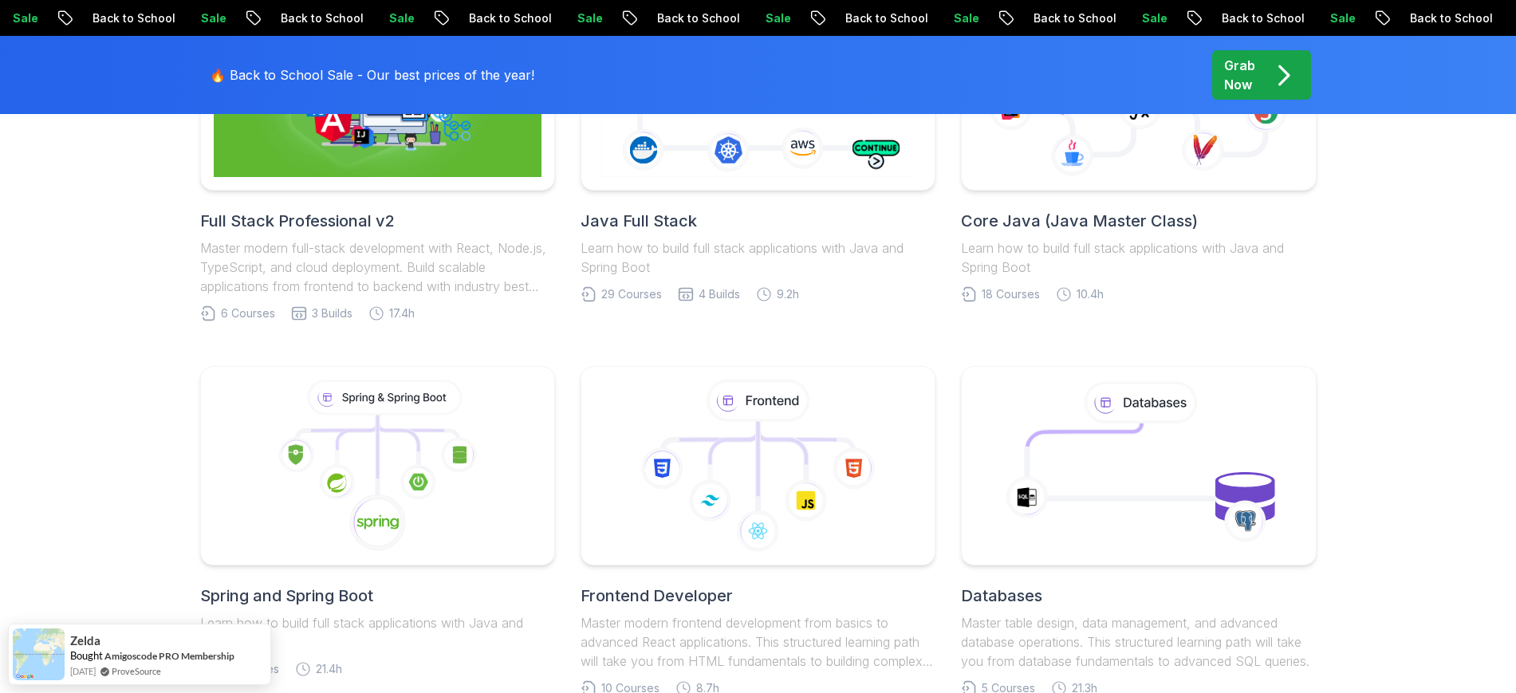
scroll to position [837, 0]
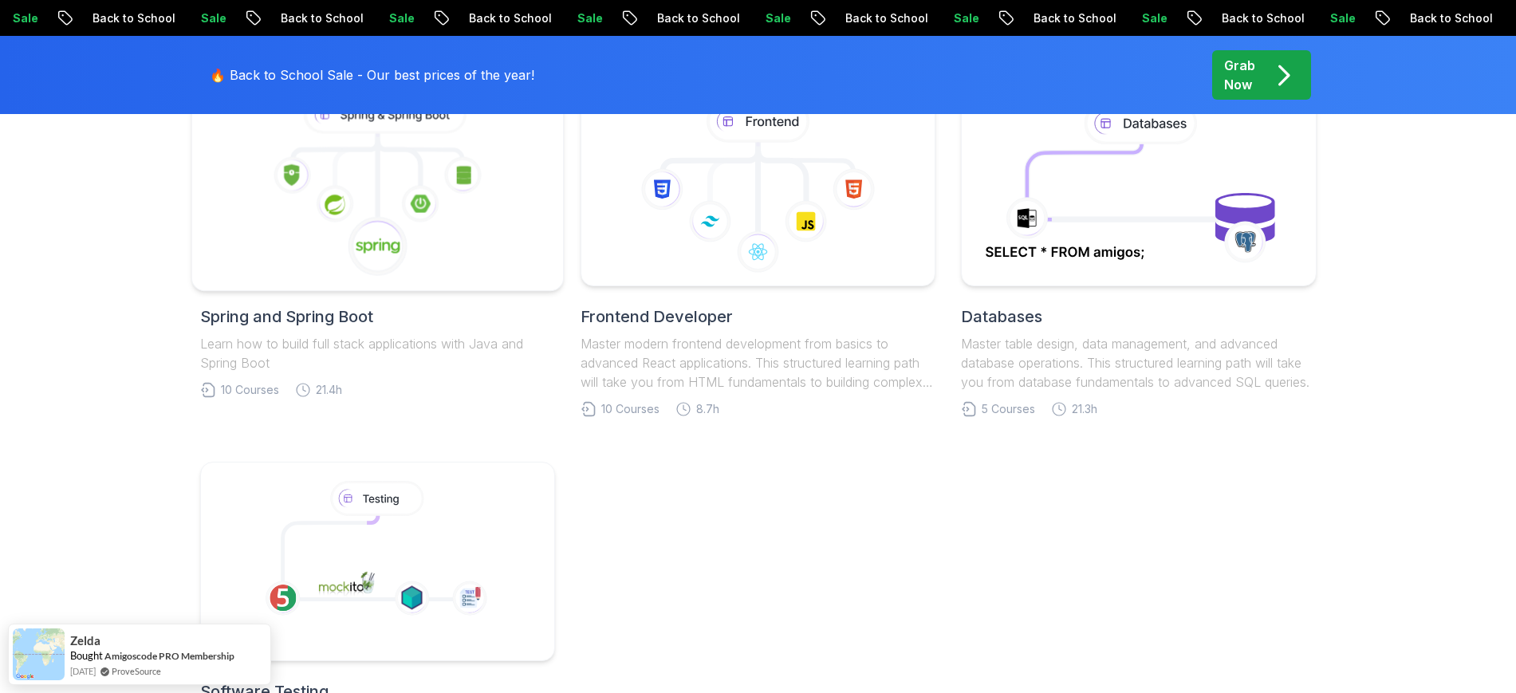
click at [429, 235] on icon at bounding box center [377, 186] width 344 height 181
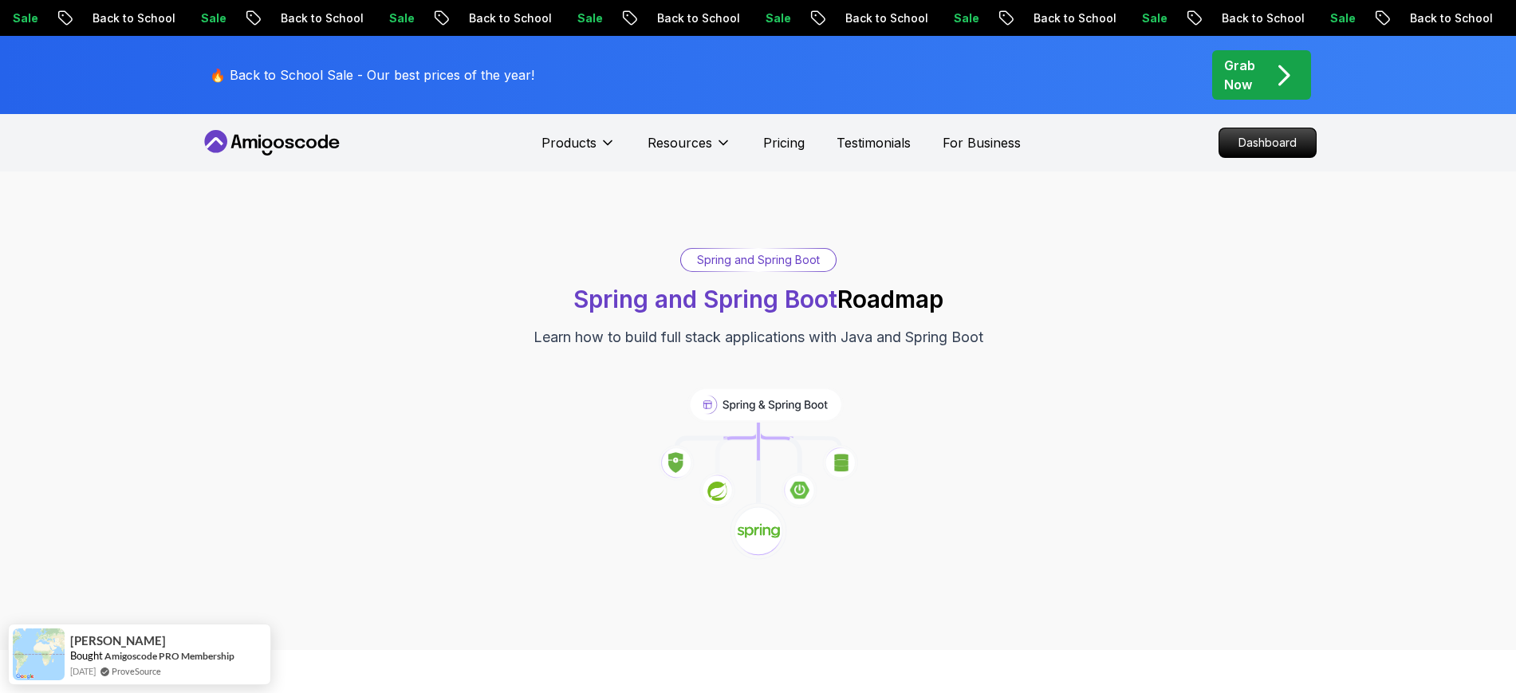
click at [475, 296] on div "Spring and Spring Boot Spring and Spring Boot Roadmap Learn how to build full s…" at bounding box center [758, 298] width 1116 height 100
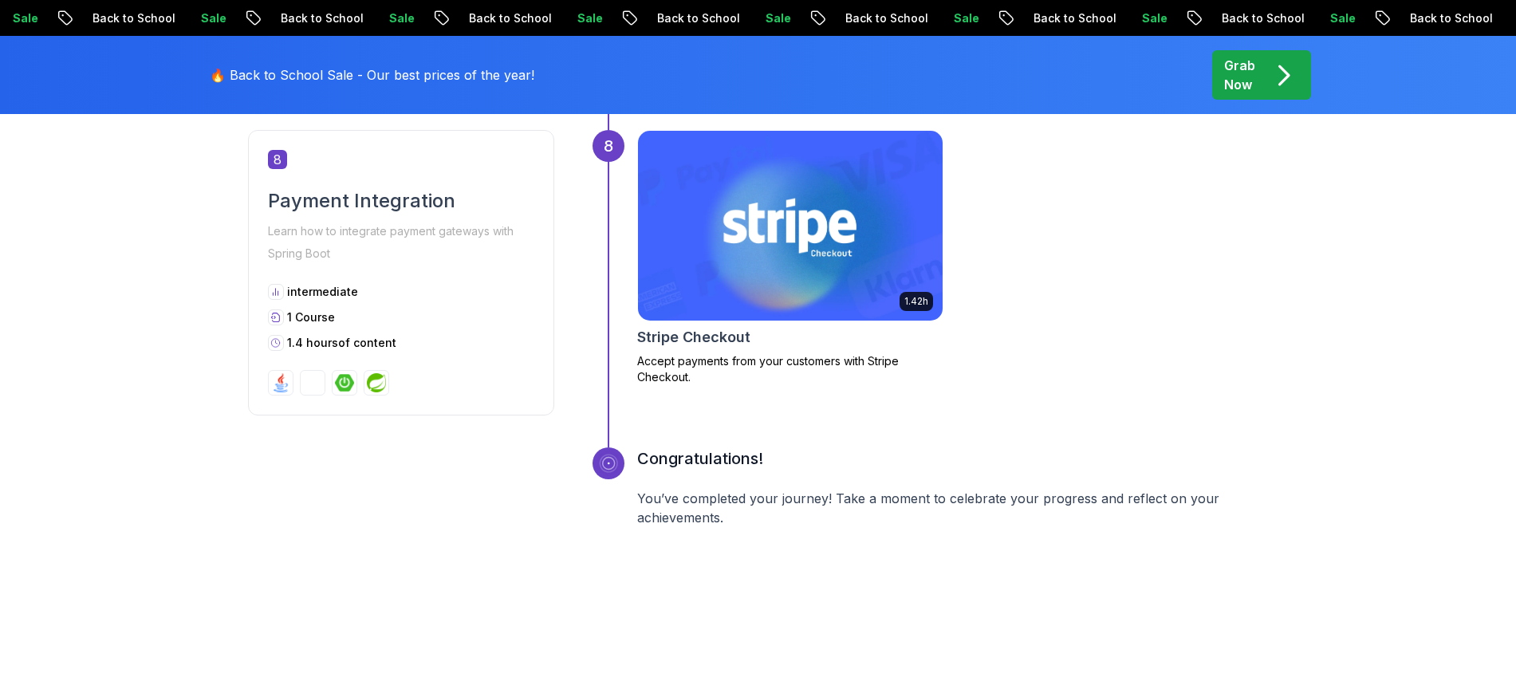
scroll to position [3030, 0]
